Goal: Book appointment/travel/reservation

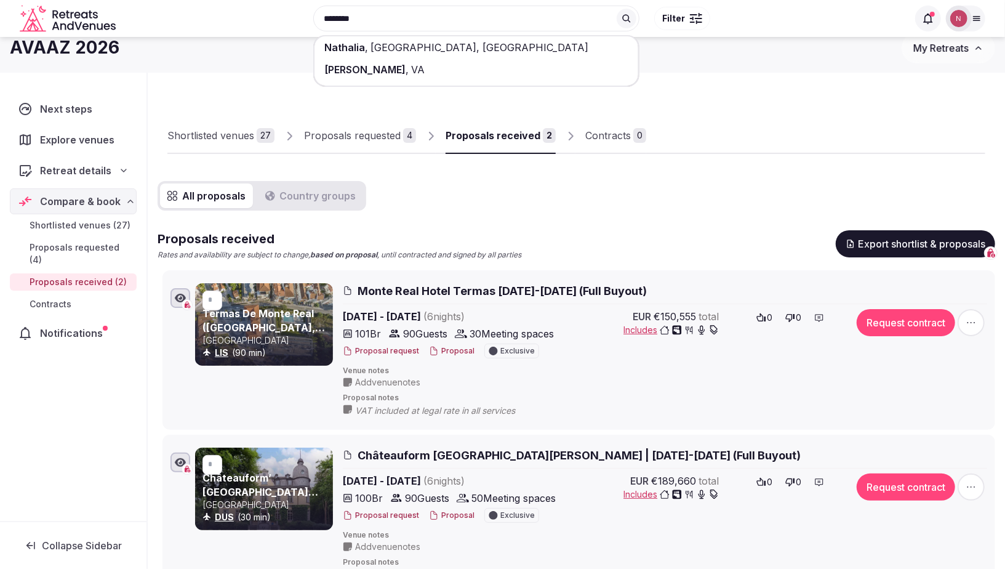
scroll to position [14, 0]
click at [423, 290] on span "Monte Real Hotel Termas [DATE]-[DATE] (Full Buyout)" at bounding box center [502, 290] width 289 height 15
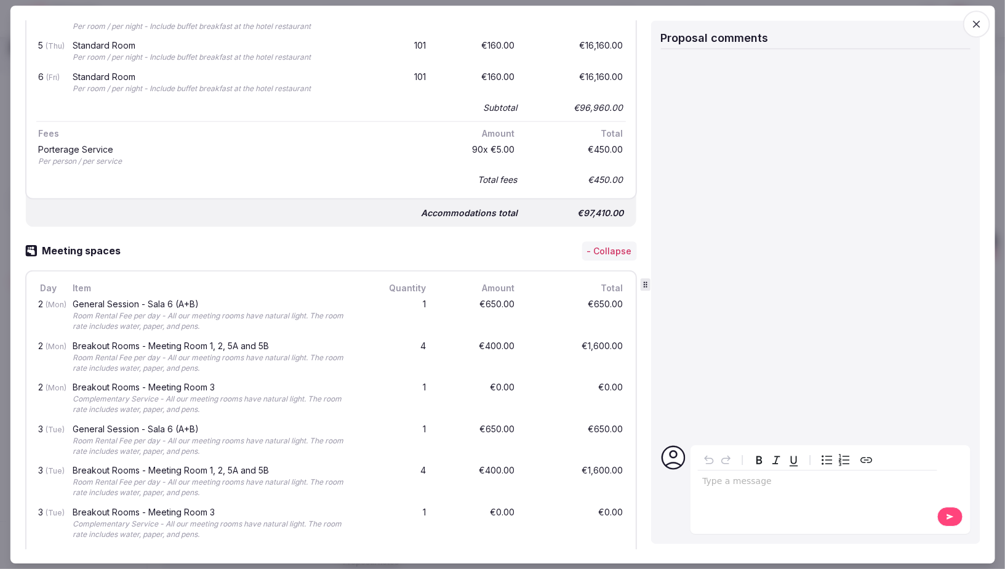
scroll to position [0, 0]
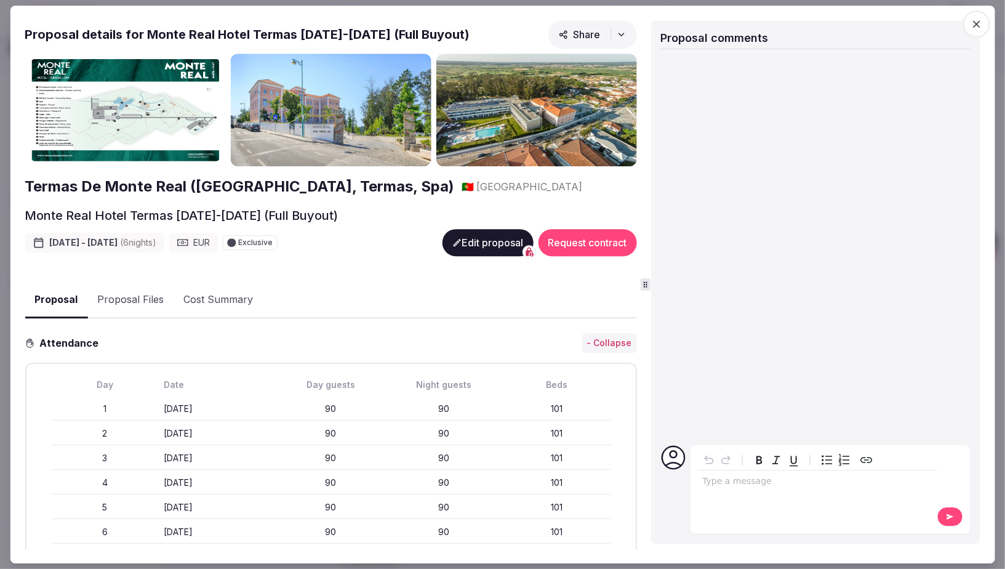
click at [983, 23] on span "button" at bounding box center [976, 23] width 27 height 27
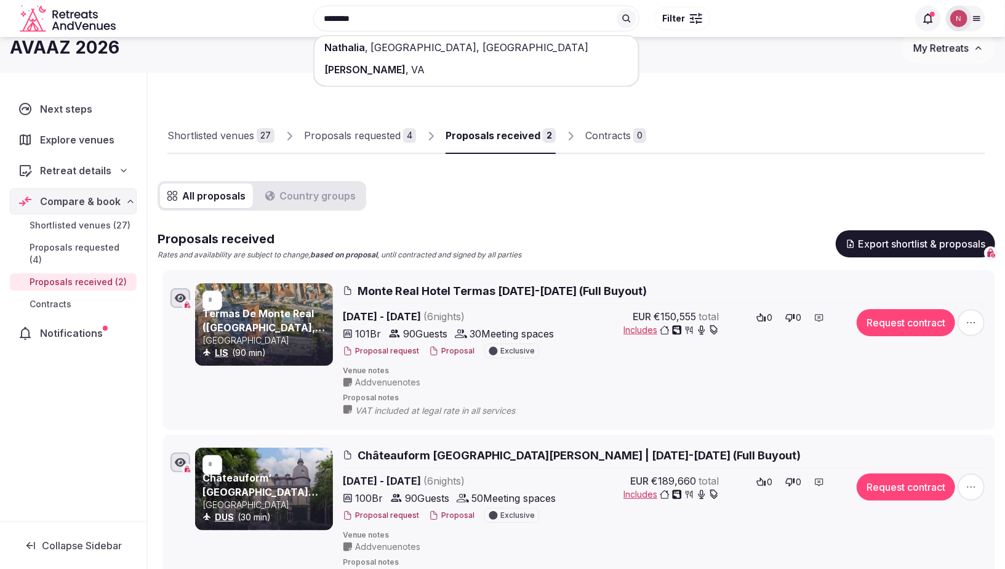
click at [502, 220] on div "All proposals Country groups Proposals received Rates and availability are subj…" at bounding box center [577, 387] width 838 height 413
click at [186, 90] on div "Shortlisted venues 27 Proposals requested 4 Proposals received 2 Contracts 0 Al…" at bounding box center [577, 337] width 838 height 511
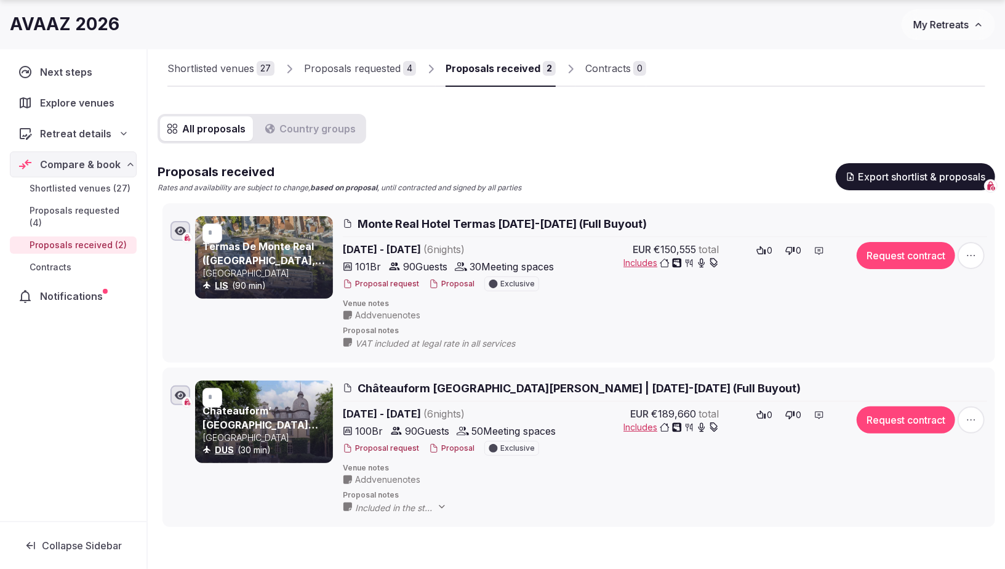
scroll to position [214, 0]
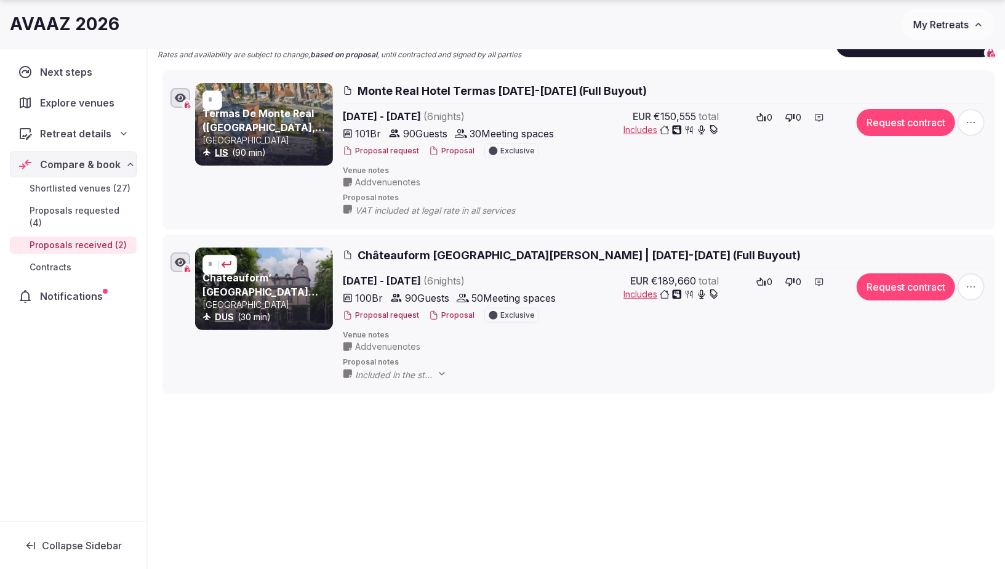
click at [210, 263] on input "*" at bounding box center [218, 265] width 20 height 20
click at [229, 262] on button "submit" at bounding box center [227, 265] width 10 height 10
